Goal: Find specific page/section: Find specific page/section

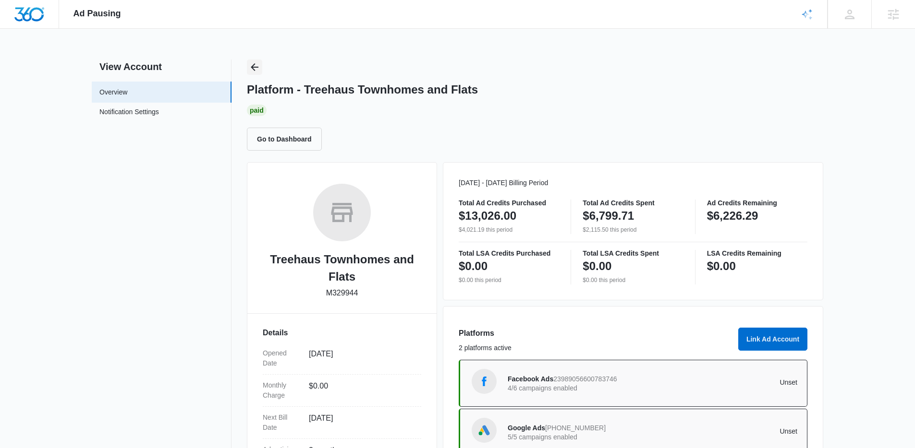
click at [257, 66] on icon "Back" at bounding box center [255, 67] width 12 height 12
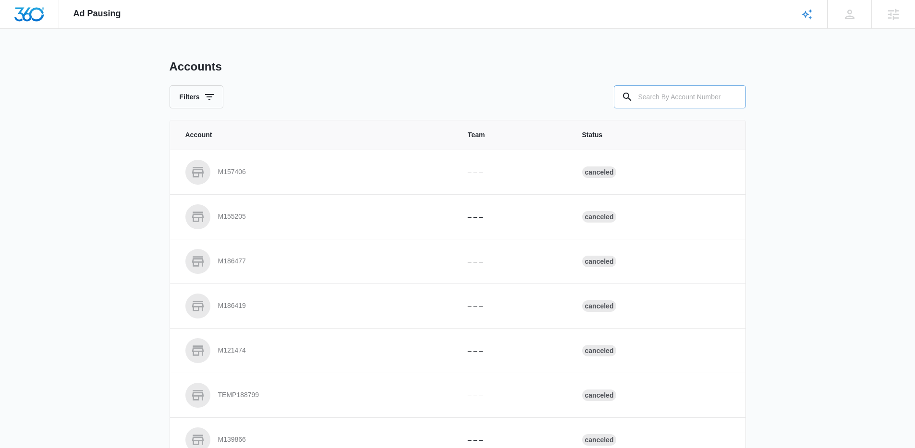
click at [690, 99] on input "text" at bounding box center [680, 96] width 132 height 23
paste input "M331800"
type input "M331800"
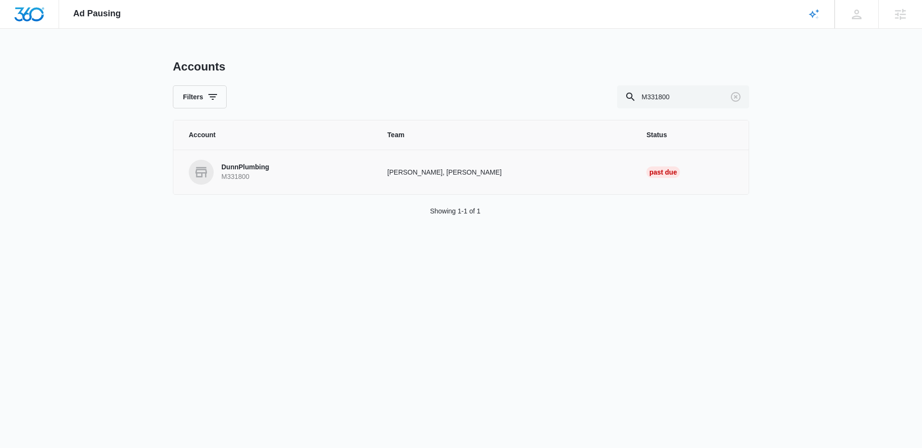
click at [265, 167] on p "DunnPlumbing" at bounding box center [245, 168] width 48 height 10
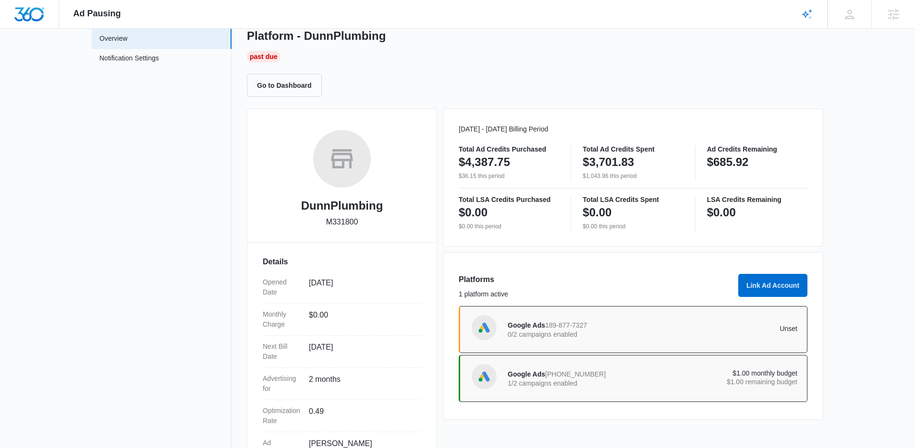
scroll to position [79, 0]
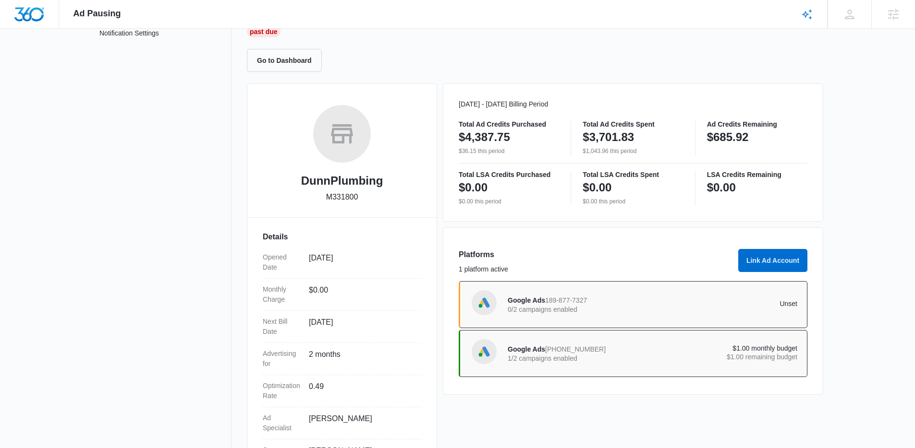
click at [544, 340] on div "Google Ads 905-688-7544 1/2 campaigns enabled $1.00 monthly budget $1.00 remain…" at bounding box center [653, 353] width 290 height 27
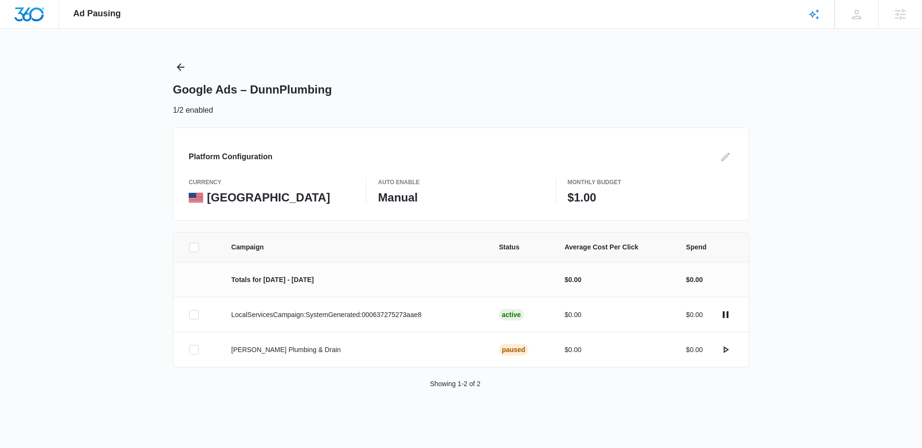
click at [170, 71] on div "Ad Pausing Apps Reputation Forms CRM Email Social Content Ads Intelligence File…" at bounding box center [461, 224] width 922 height 448
click at [181, 64] on icon "Back" at bounding box center [181, 67] width 8 height 8
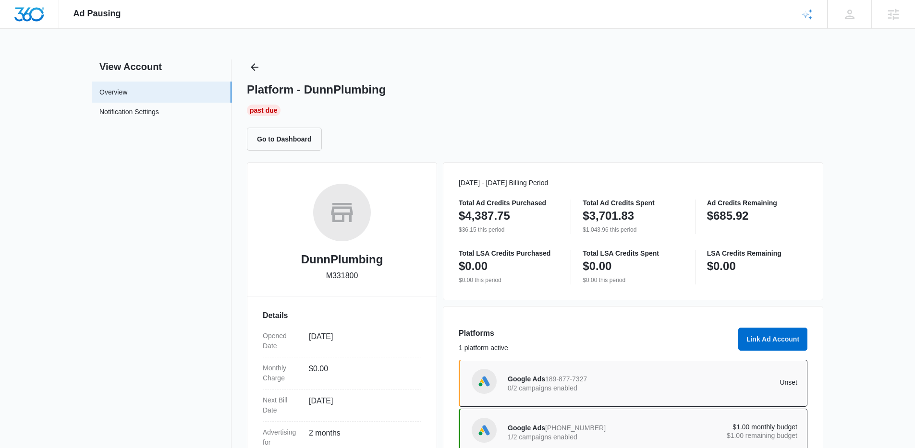
click at [246, 58] on div "Ad Pausing Apps Reputation Forms CRM Email Social Content Ads Intelligence File…" at bounding box center [457, 224] width 915 height 448
click at [251, 65] on icon "Back" at bounding box center [255, 67] width 12 height 12
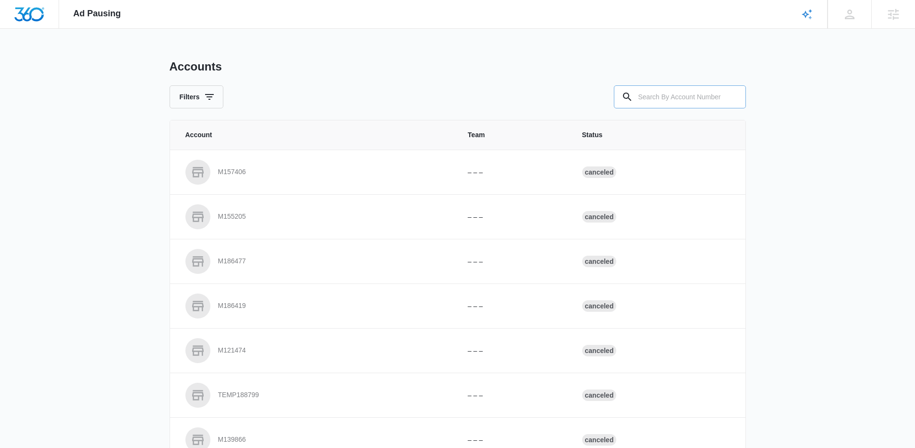
click at [654, 95] on input "text" at bounding box center [680, 96] width 132 height 23
paste input "M29236"
type input "M29236"
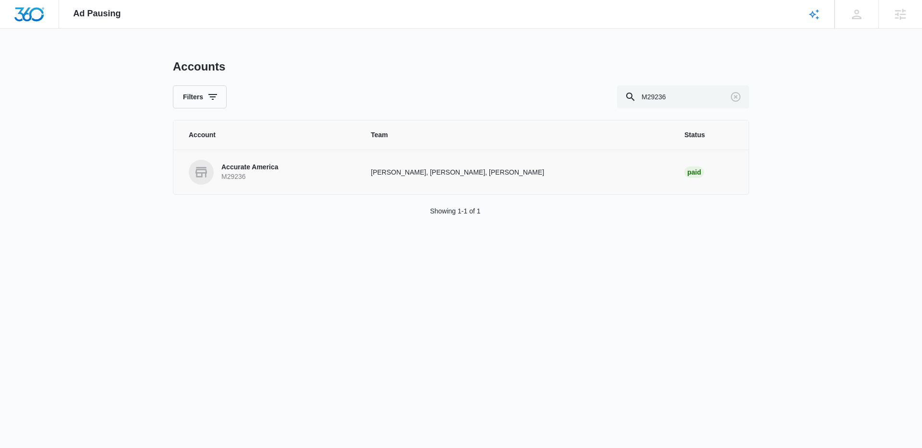
click at [266, 168] on p "Accurate America" at bounding box center [249, 168] width 57 height 10
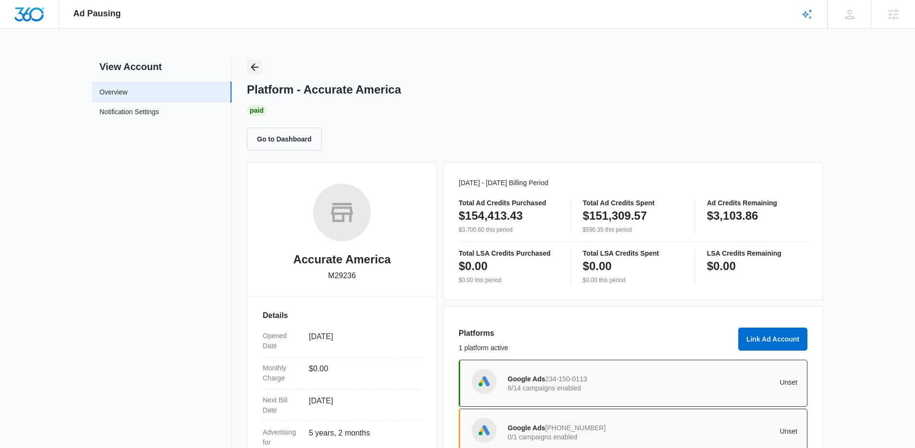
click at [255, 67] on icon "Back" at bounding box center [255, 67] width 8 height 8
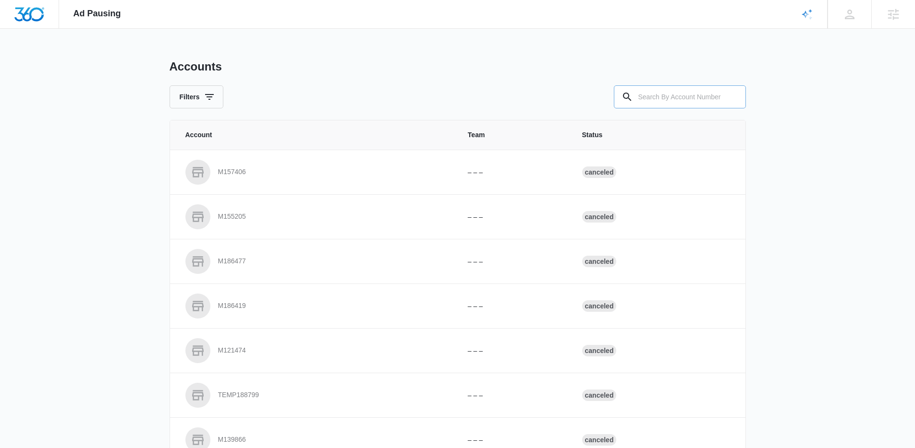
click at [722, 97] on input "text" at bounding box center [680, 96] width 132 height 23
paste input "M182671"
type input "M182671"
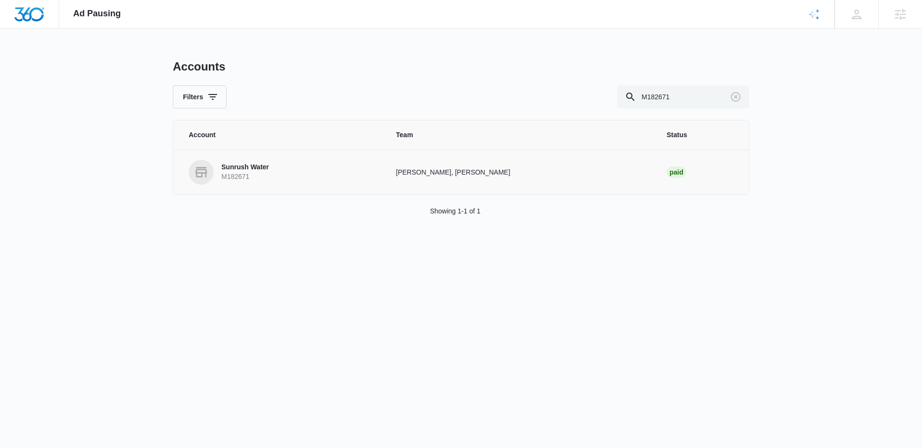
click at [259, 172] on p "Sunrush Water" at bounding box center [245, 168] width 48 height 10
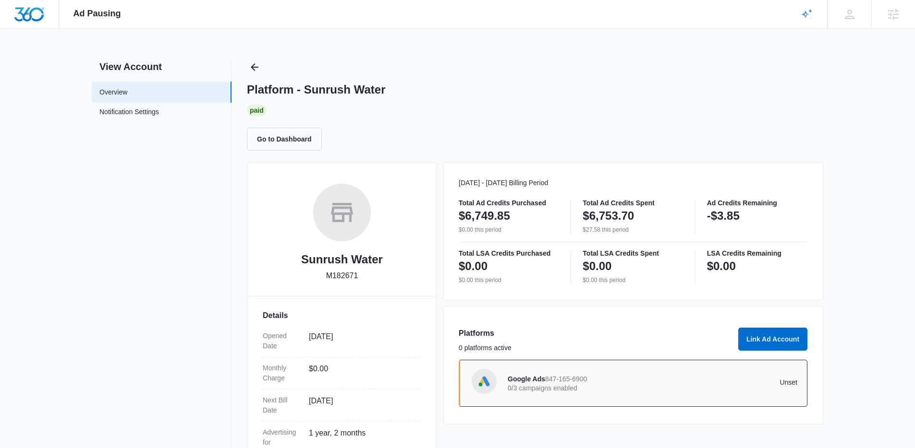
drag, startPoint x: 267, startPoint y: 70, endPoint x: 252, endPoint y: 67, distance: 15.6
click at [265, 70] on div "Platform - Sunrush Water Paid Go to Dashboard" at bounding box center [535, 105] width 576 height 91
click at [253, 67] on icon "Back" at bounding box center [255, 67] width 8 height 8
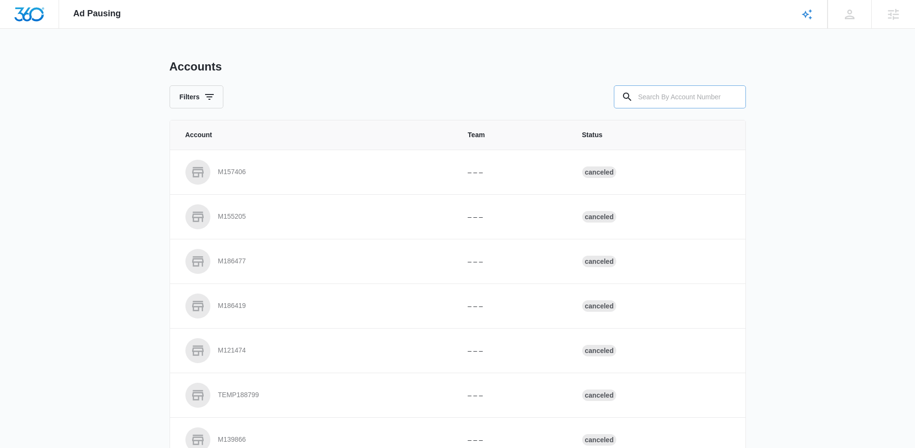
click at [735, 87] on div at bounding box center [732, 96] width 15 height 23
drag, startPoint x: 714, startPoint y: 101, endPoint x: 706, endPoint y: 99, distance: 7.5
click at [711, 99] on input "text" at bounding box center [680, 96] width 132 height 23
paste input "M32258"
type input "M32258"
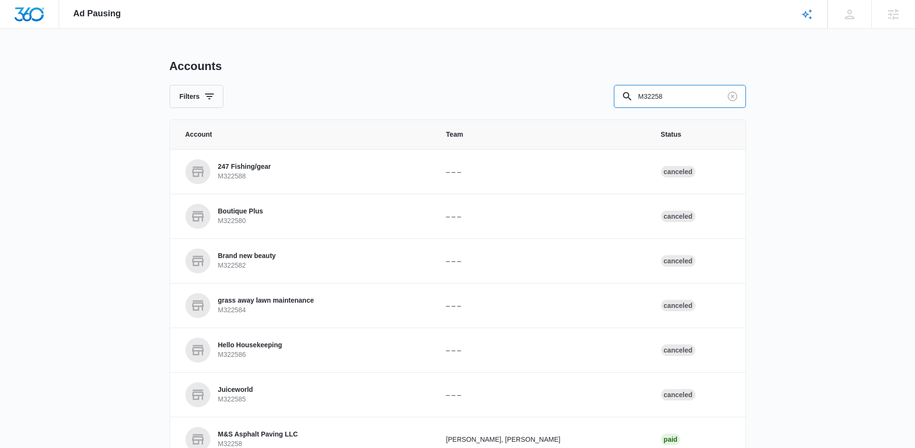
scroll to position [201, 0]
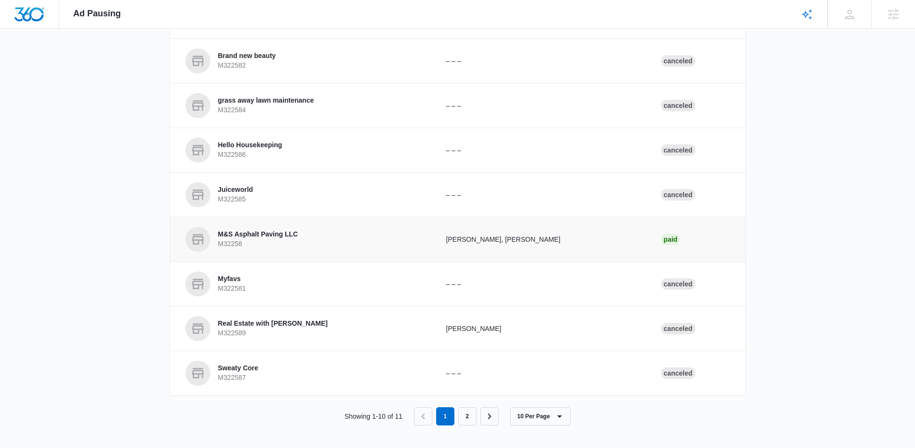
click at [267, 241] on p "M32258" at bounding box center [258, 245] width 80 height 10
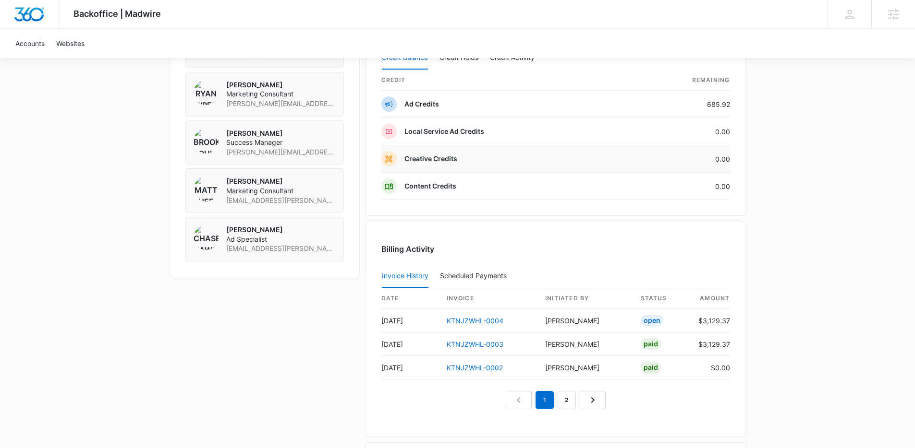
scroll to position [760, 0]
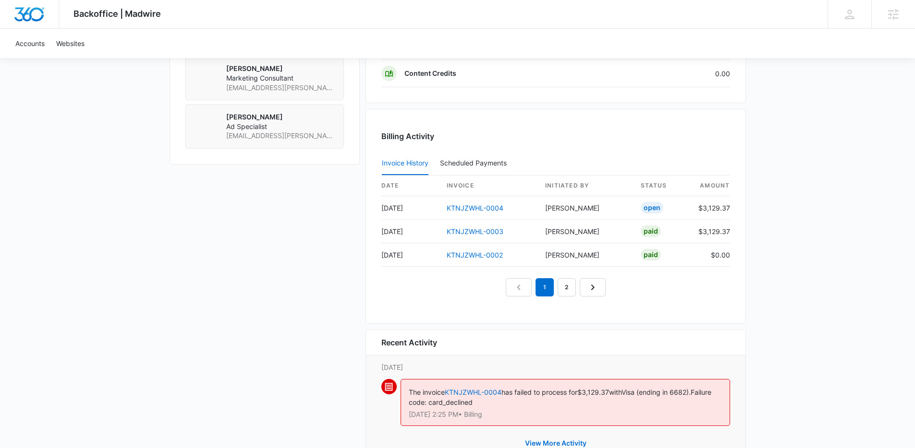
scroll to position [899, 0]
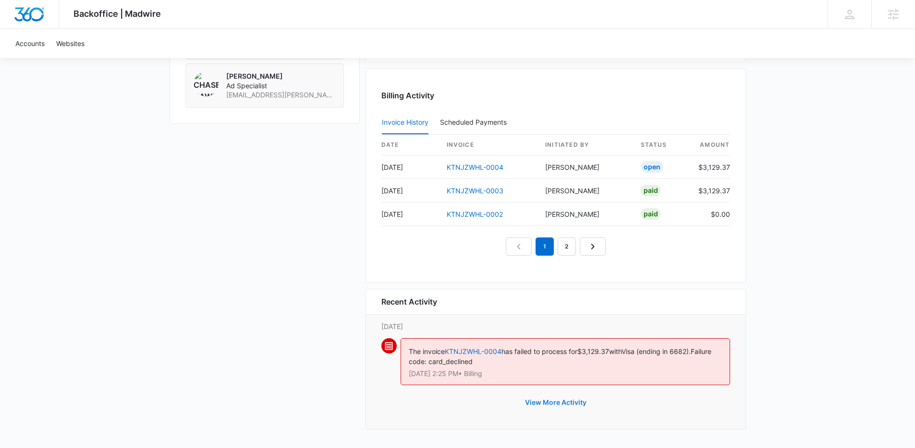
click at [564, 404] on button "View More Activity" at bounding box center [555, 402] width 81 height 23
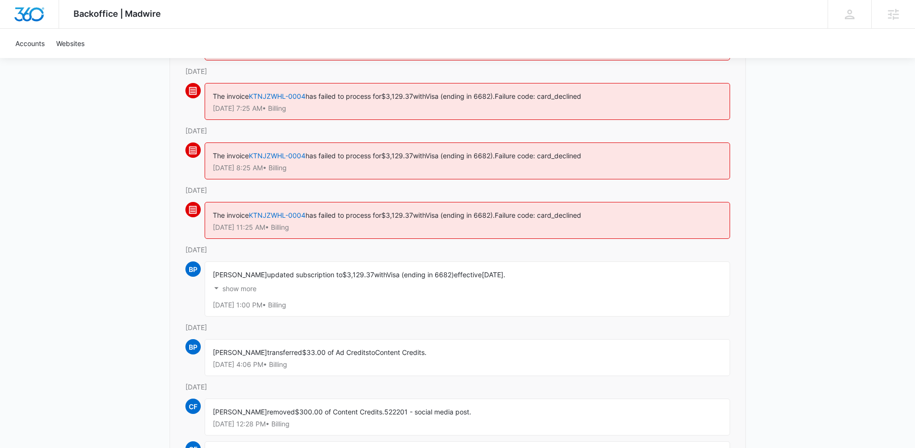
scroll to position [245, 0]
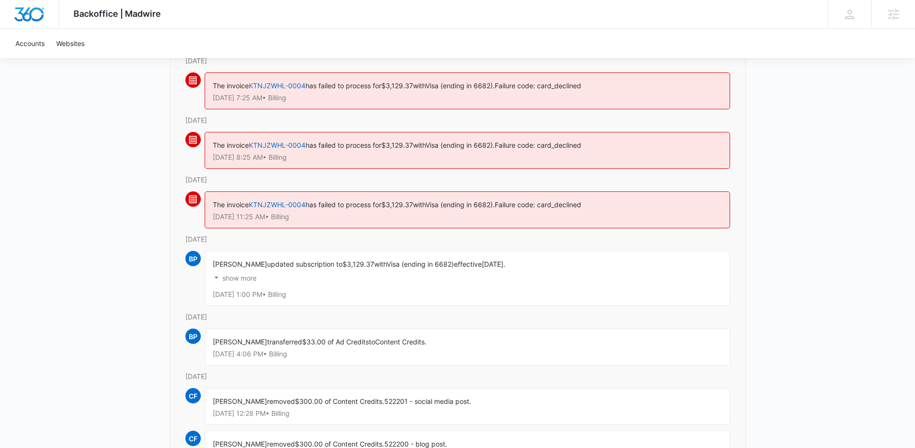
click at [210, 280] on div "Brooke Poulson updated subscription to $3,129.37 with Visa (ending in 6682) eff…" at bounding box center [467, 278] width 525 height 55
click at [216, 279] on icon "button" at bounding box center [216, 278] width 10 height 10
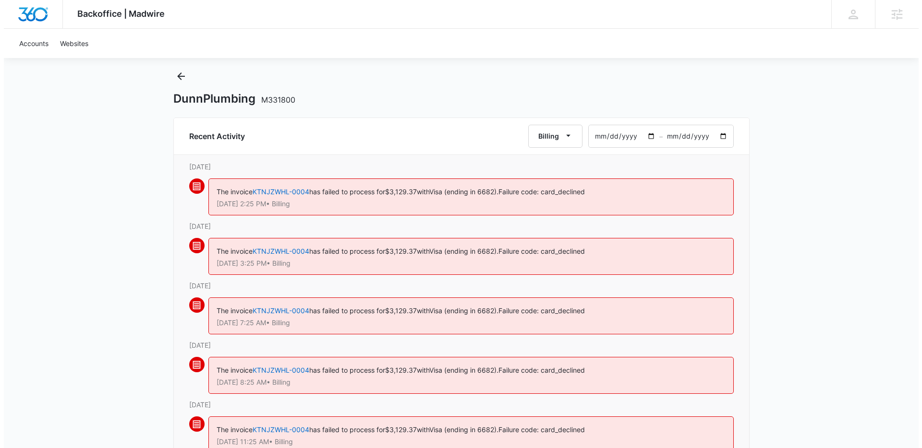
scroll to position [0, 0]
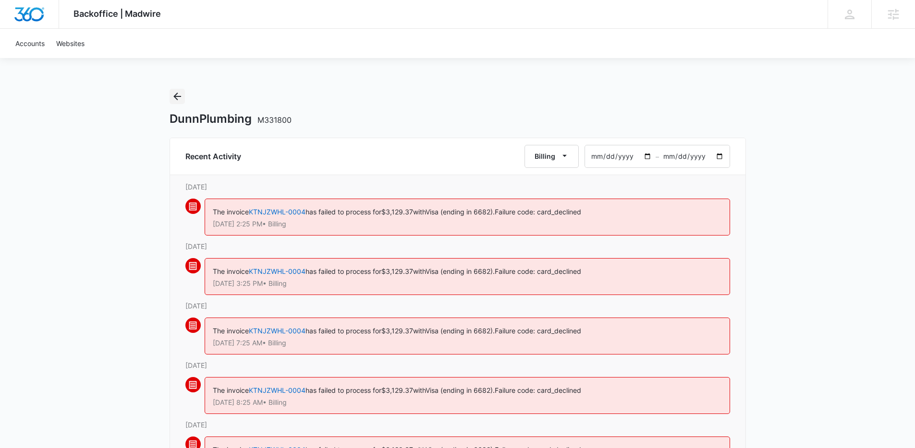
click at [180, 96] on icon "Back" at bounding box center [177, 97] width 12 height 12
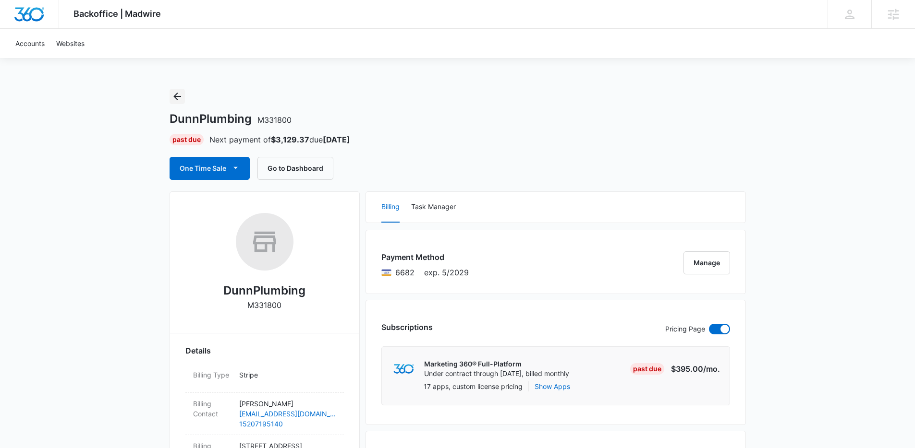
click at [180, 96] on icon "Back" at bounding box center [177, 97] width 12 height 12
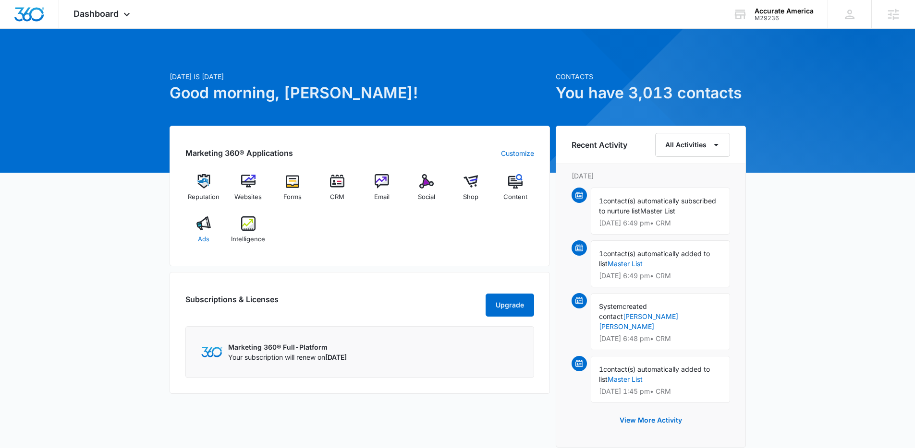
click at [204, 230] on img at bounding box center [203, 224] width 14 height 14
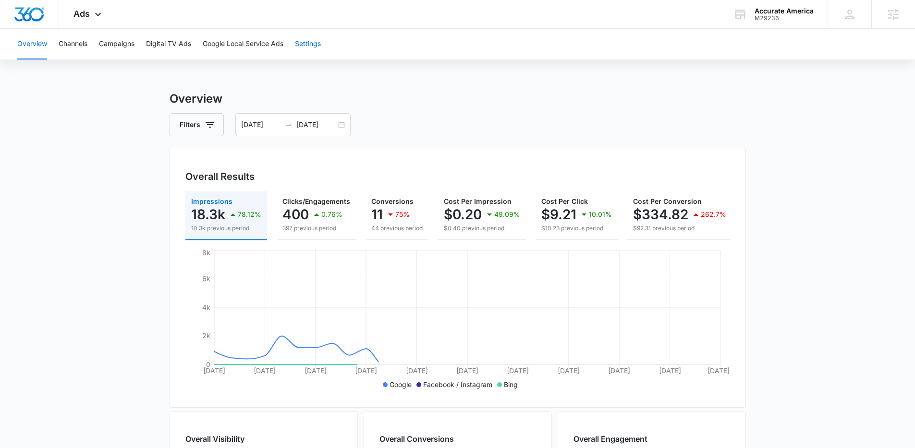
click at [306, 44] on button "Settings" at bounding box center [308, 44] width 26 height 31
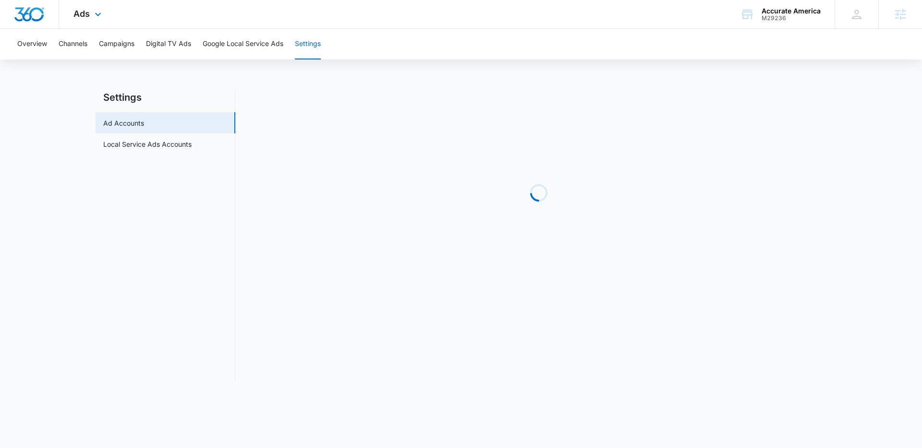
click at [67, 13] on div "Ads Apps Reputation Websites Forms CRM Email Social Shop Content Ads Intelligen…" at bounding box center [88, 14] width 59 height 28
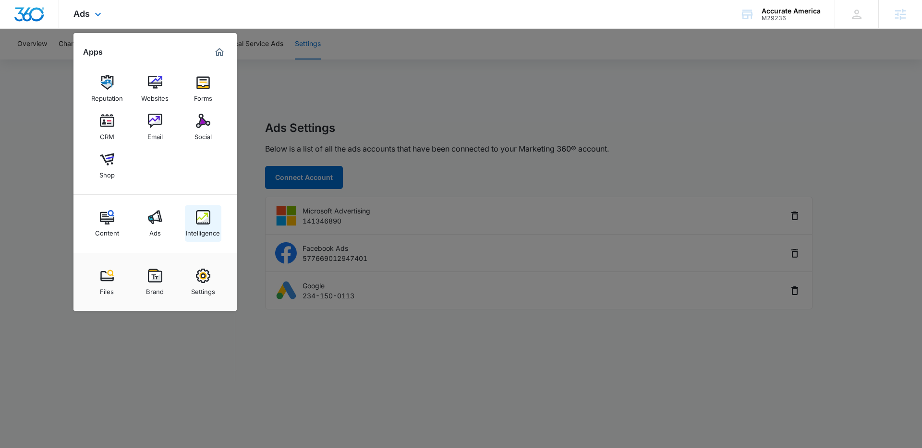
click at [210, 226] on div "Intelligence" at bounding box center [203, 231] width 34 height 12
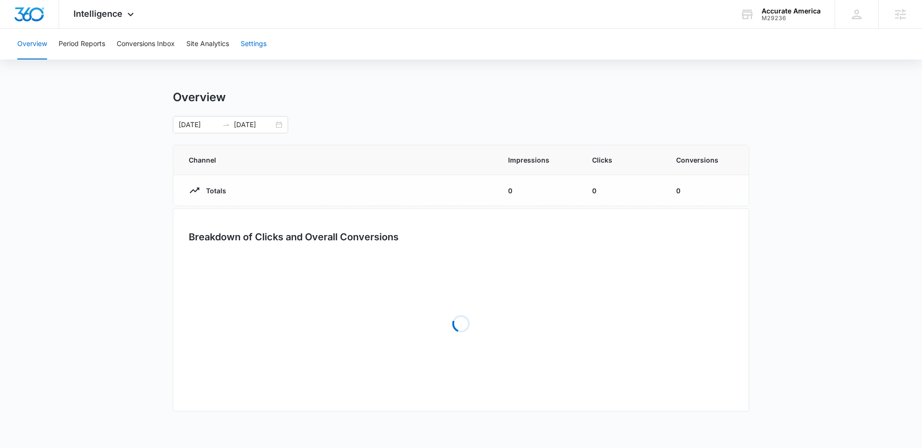
click at [247, 31] on button "Settings" at bounding box center [254, 44] width 26 height 31
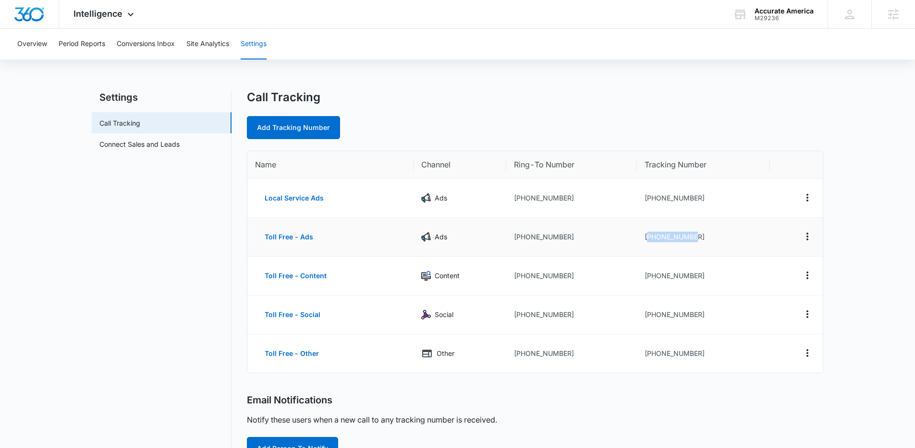
drag, startPoint x: 682, startPoint y: 238, endPoint x: 645, endPoint y: 239, distance: 37.0
click at [647, 238] on td "+18442945815" at bounding box center [703, 237] width 133 height 39
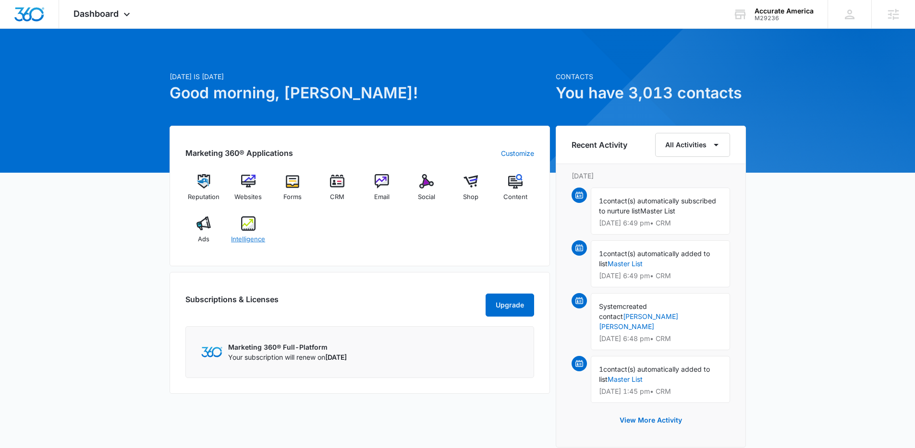
click at [242, 232] on div "Intelligence" at bounding box center [248, 234] width 37 height 35
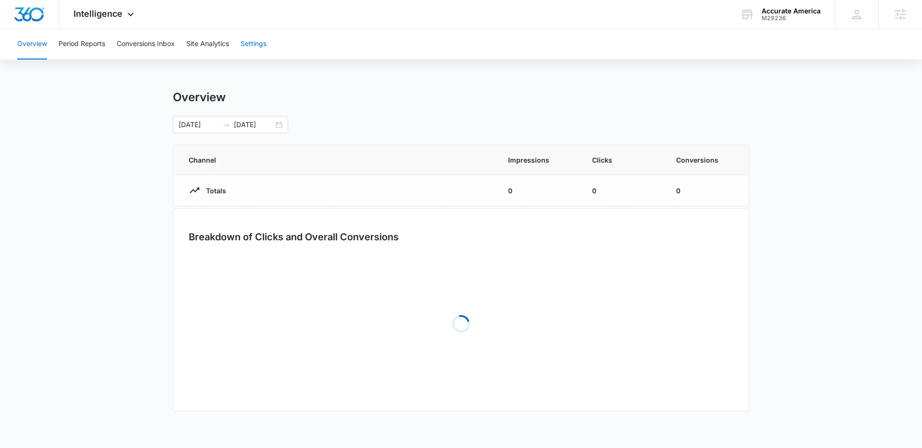
click at [260, 45] on button "Settings" at bounding box center [254, 44] width 26 height 31
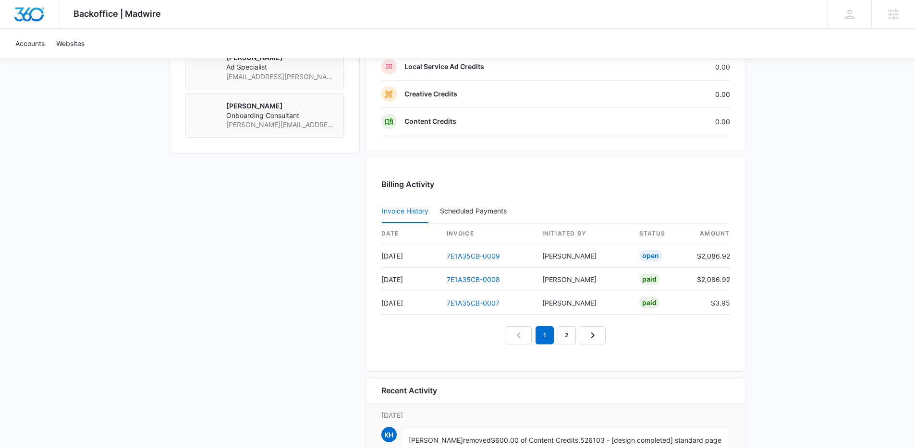
scroll to position [875, 0]
